Goal: Check status: Check status

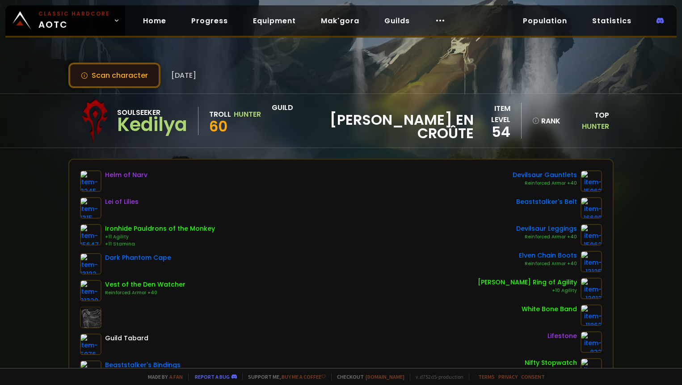
click at [117, 79] on button "Scan character" at bounding box center [114, 75] width 92 height 25
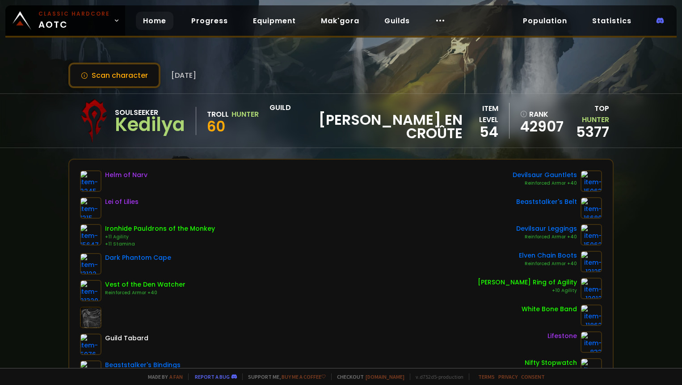
click at [147, 17] on link "Home" at bounding box center [155, 21] width 38 height 18
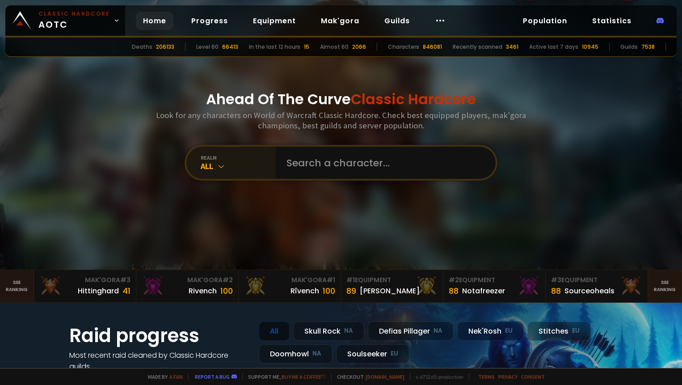
click at [212, 167] on div "All" at bounding box center [238, 166] width 75 height 10
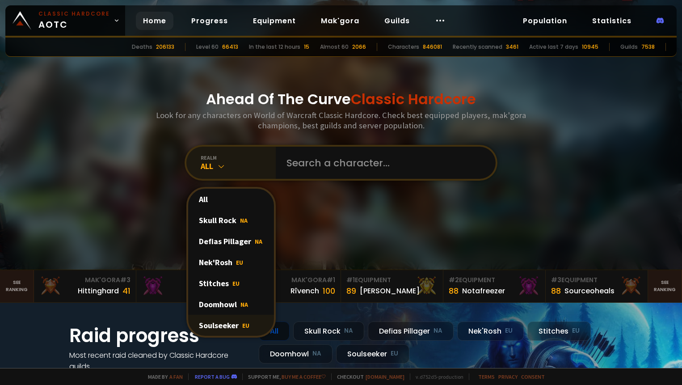
click at [212, 322] on div "Soulseeker EU" at bounding box center [231, 325] width 86 height 21
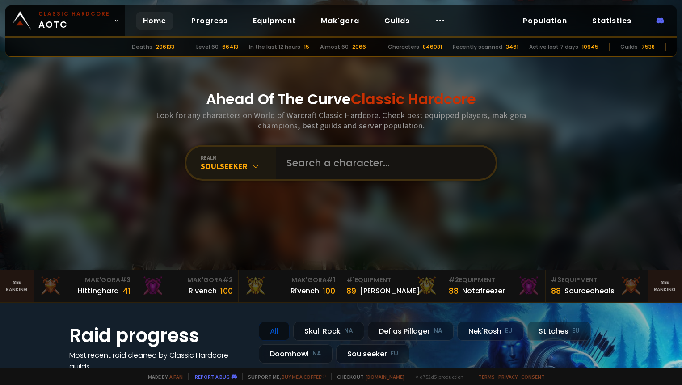
paste input "Zïana"
type input "Zïana"
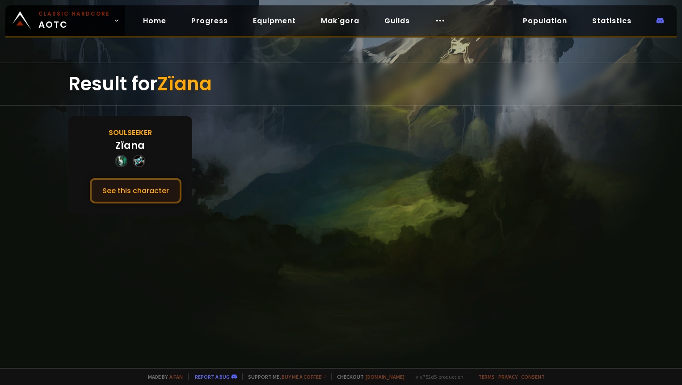
click at [122, 187] on button "See this character" at bounding box center [136, 190] width 92 height 25
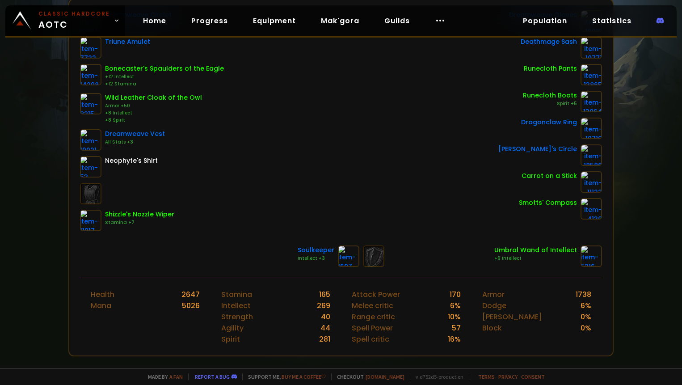
scroll to position [179, 0]
